Goal: Information Seeking & Learning: Learn about a topic

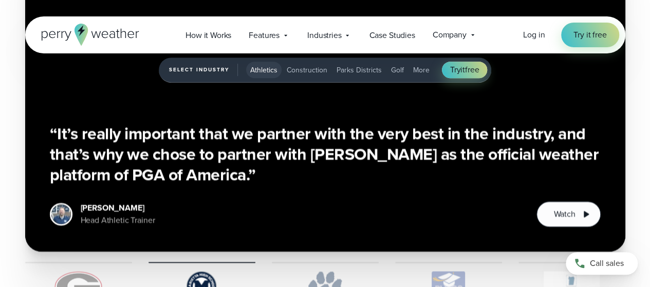
scroll to position [1988, 0]
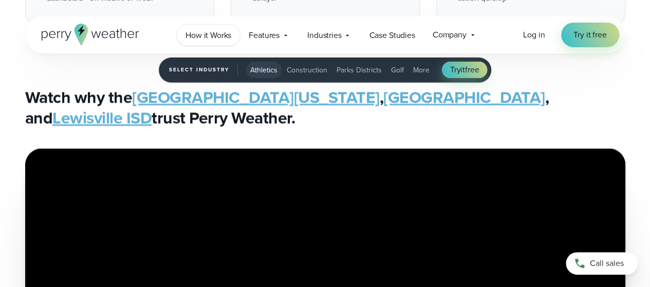
click at [226, 36] on span "How it Works" at bounding box center [209, 35] width 46 height 12
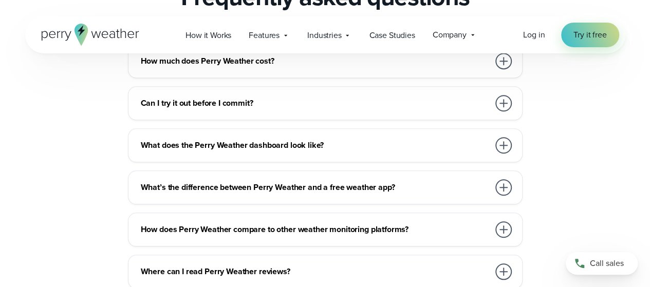
scroll to position [2312, 0]
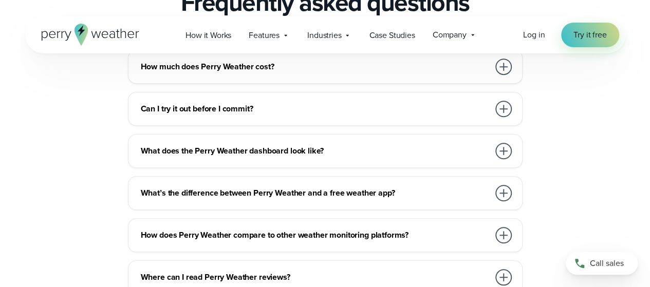
click at [503, 185] on div at bounding box center [503, 193] width 16 height 16
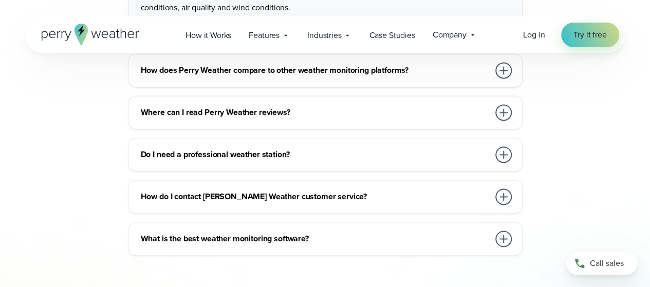
scroll to position [2659, 0]
click at [506, 146] on div at bounding box center [503, 154] width 16 height 16
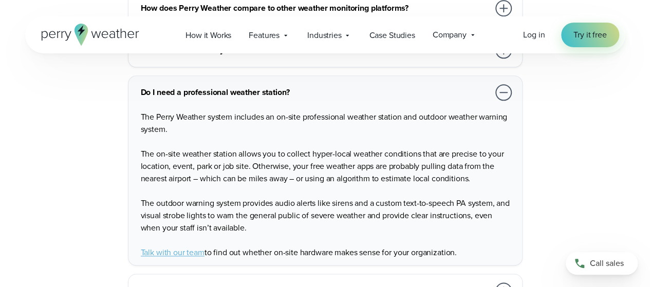
scroll to position [2540, 0]
